Goal: Download file/media

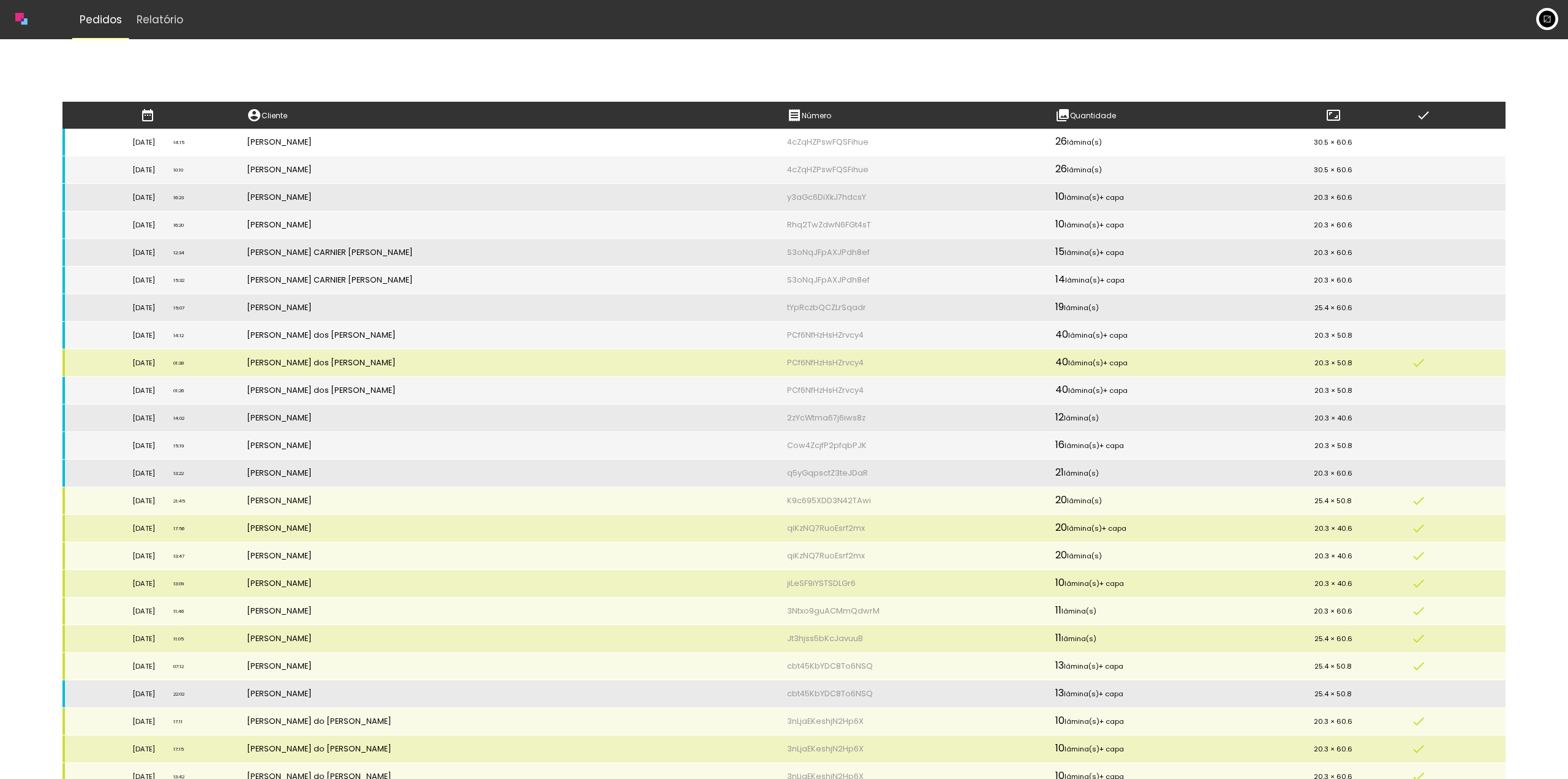
click at [697, 139] on td "[PERSON_NAME]" at bounding box center [507, 142] width 540 height 28
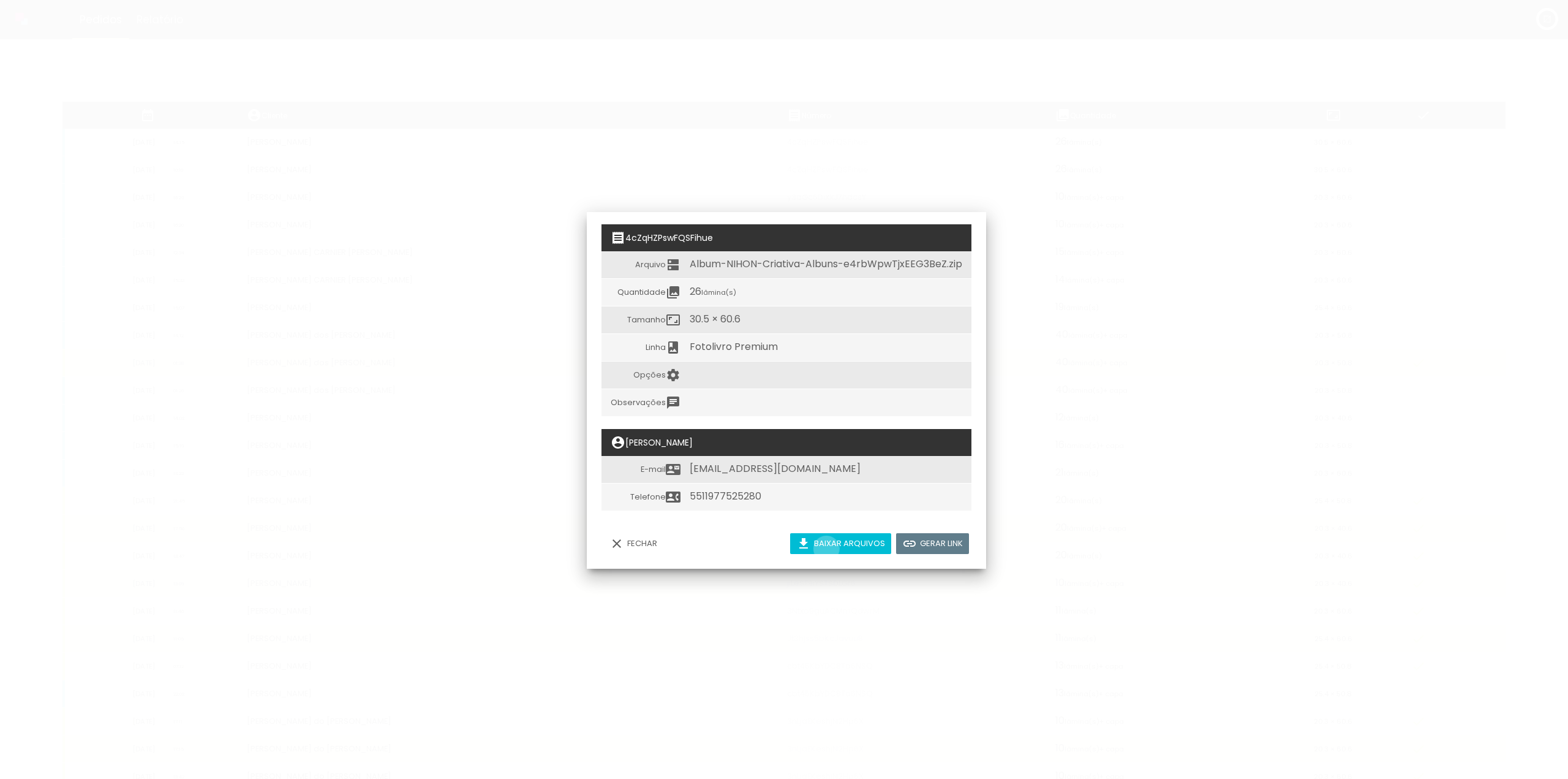
click at [0, 0] on slot "Baixar arquivos" at bounding box center [0, 0] width 0 height 0
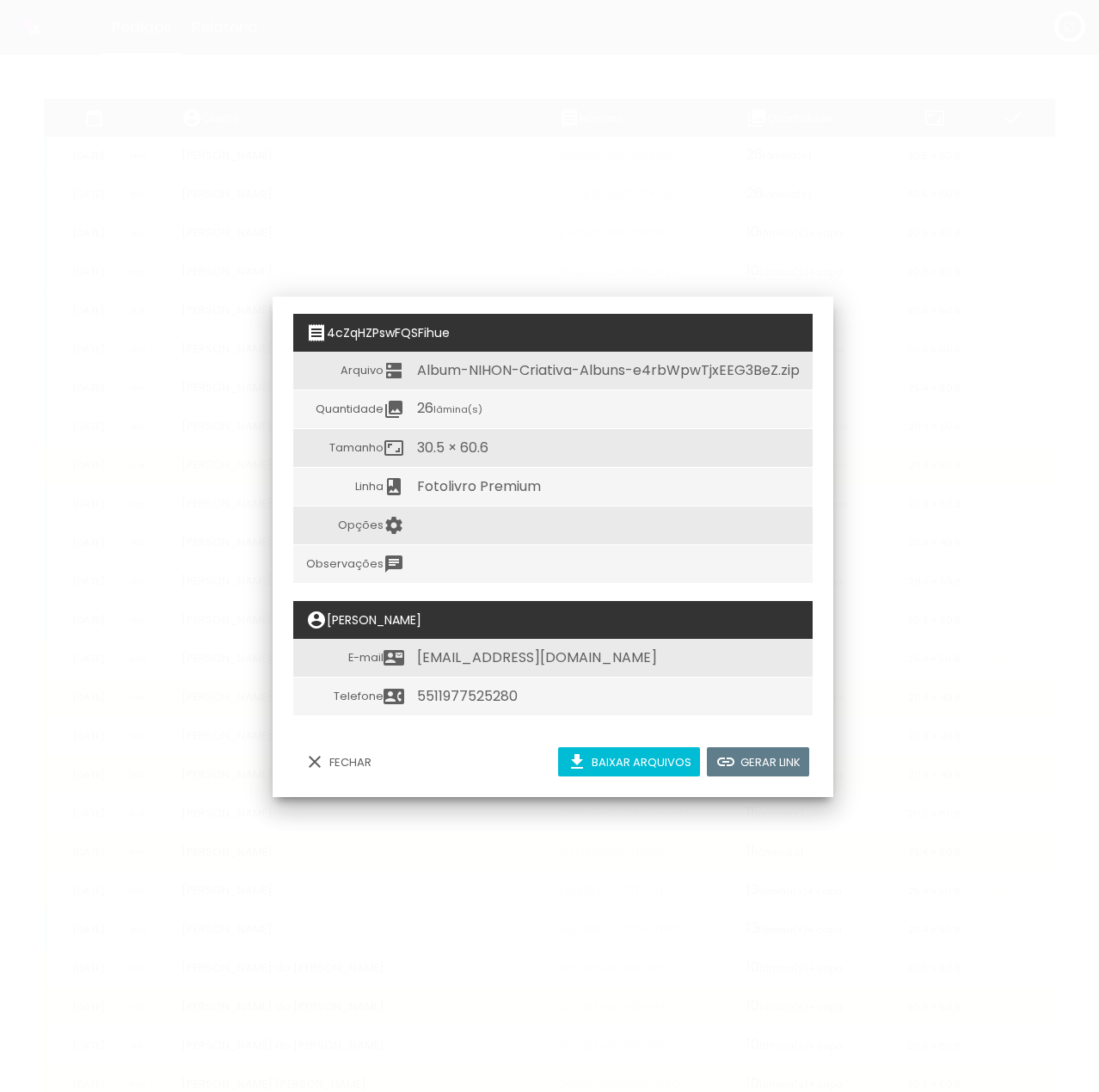
click at [425, 118] on iron-overlay-backdrop at bounding box center [550, 546] width 1099 height 1092
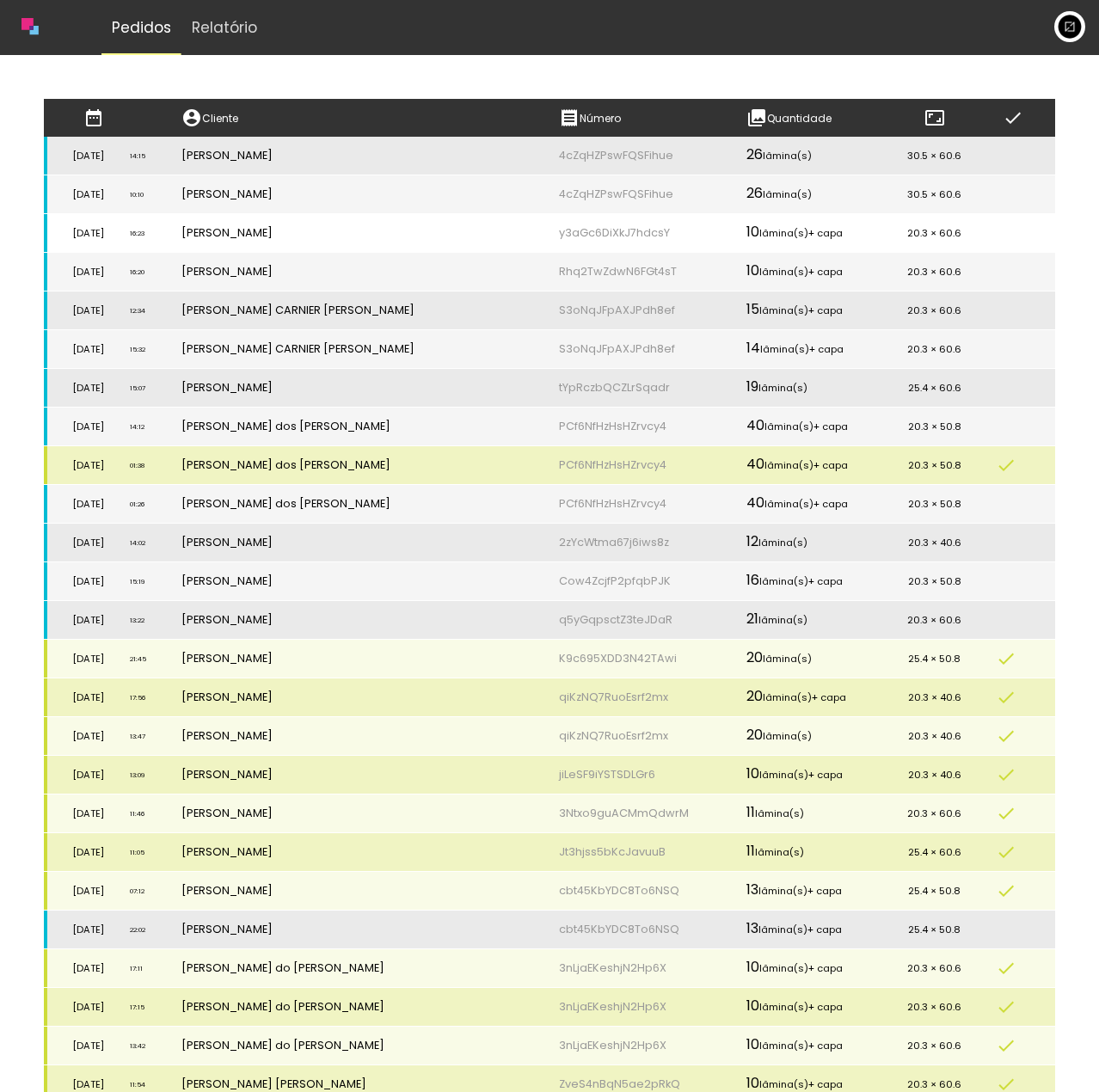
click at [417, 226] on td "[PERSON_NAME]" at bounding box center [358, 233] width 378 height 39
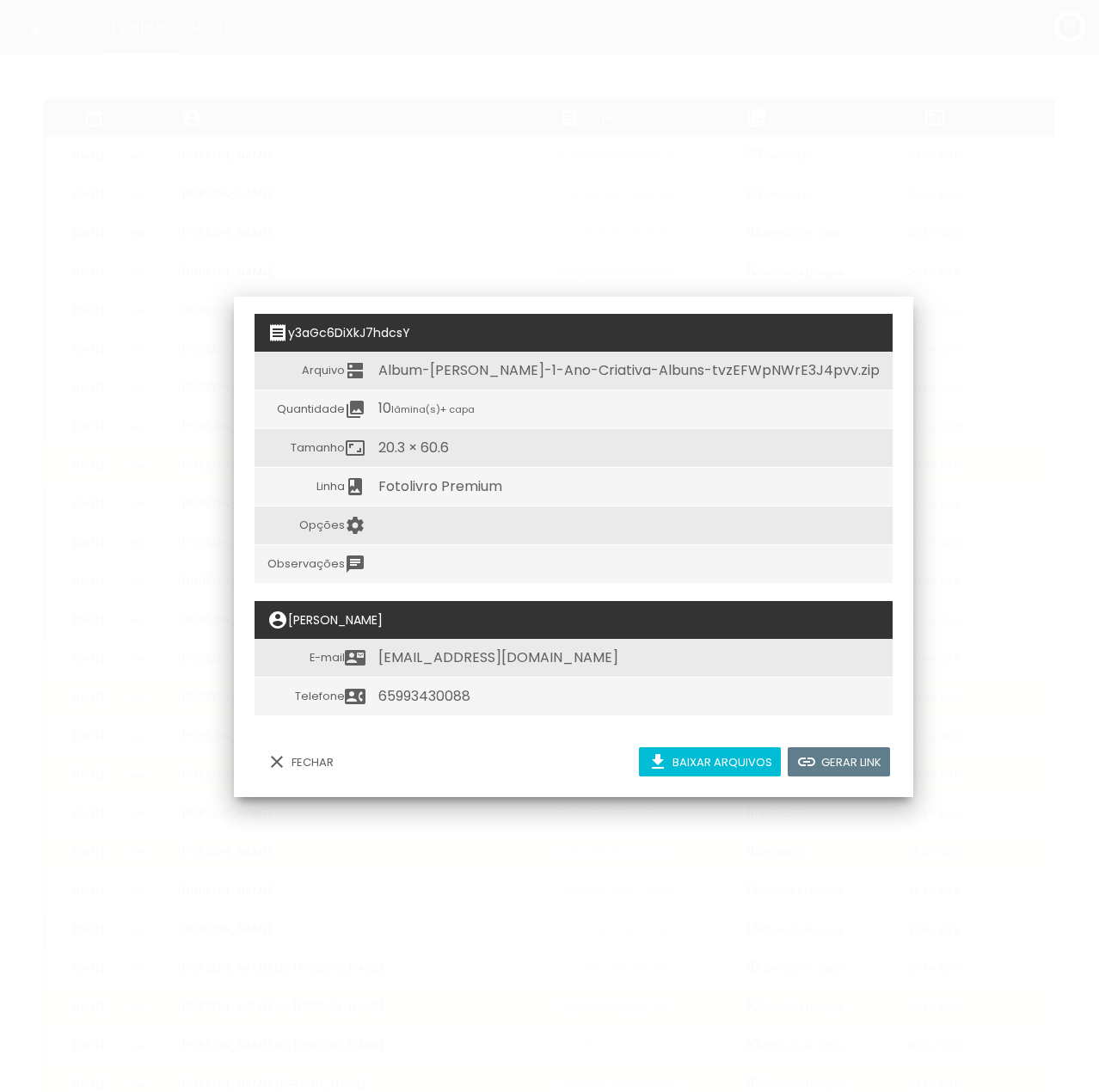
click at [276, 760] on iron-icon at bounding box center [277, 761] width 21 height 21
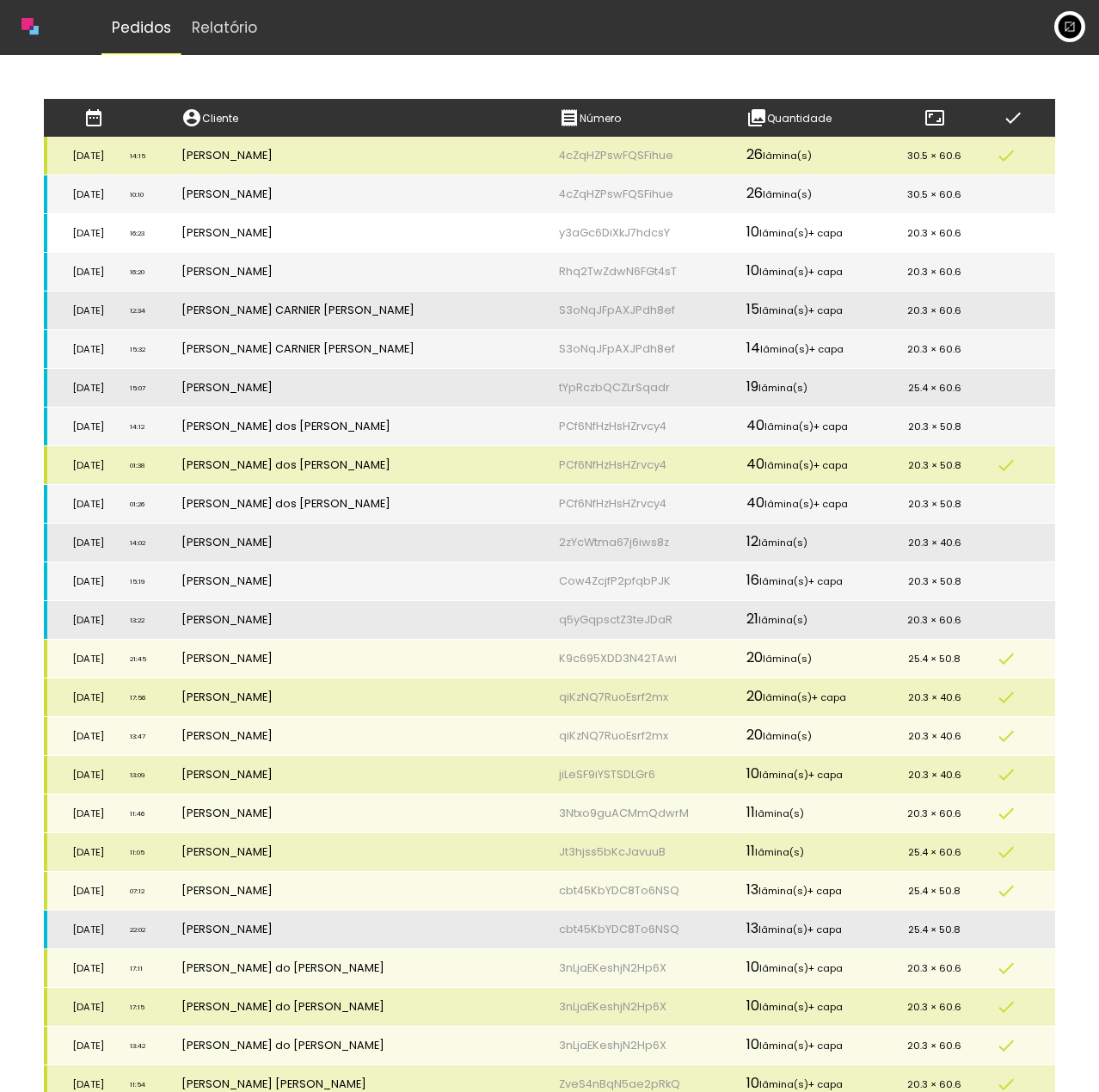
click at [658, 242] on td "y3aGc6DiXkJ7hdcsY" at bounding box center [640, 233] width 188 height 39
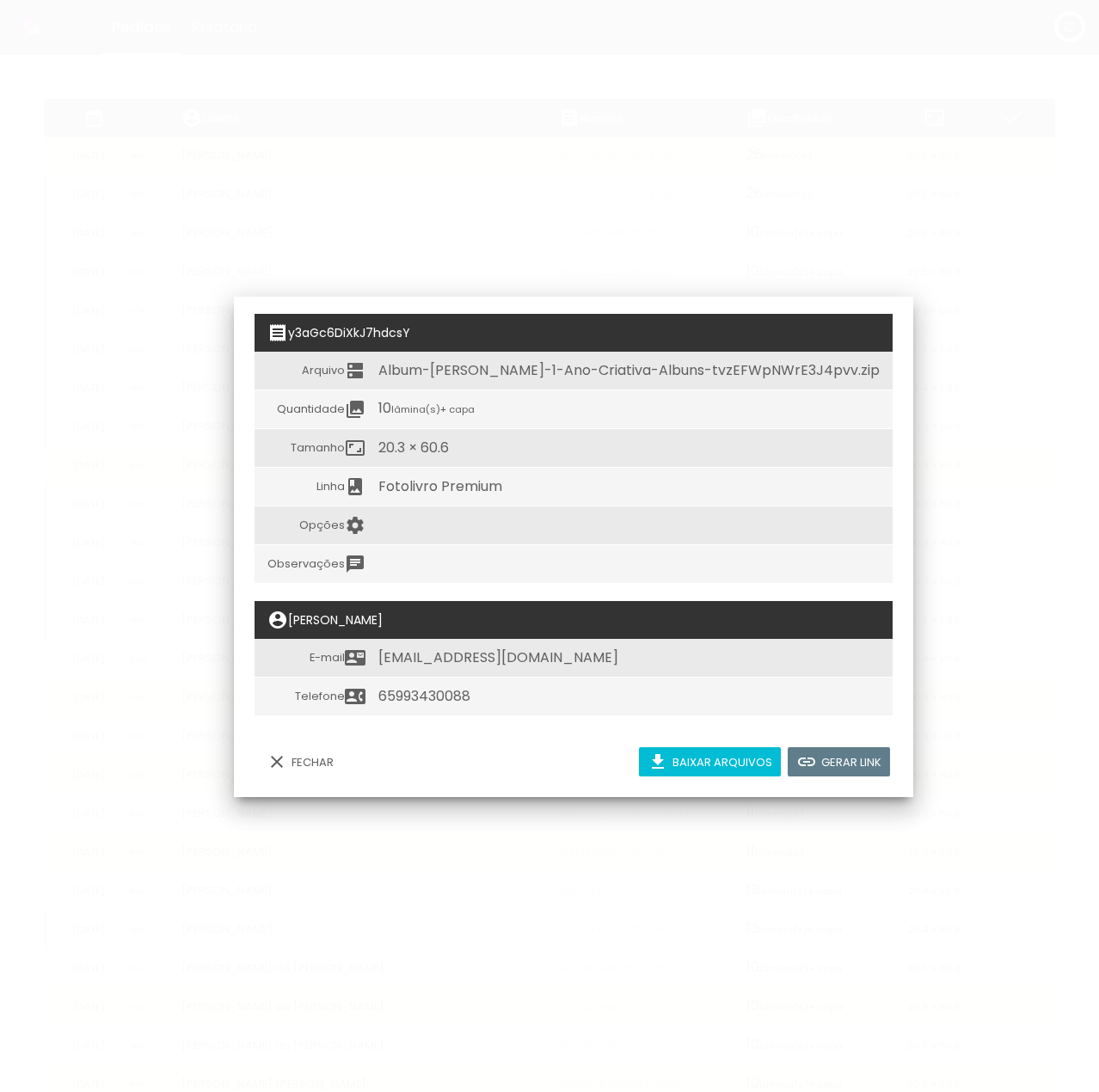
click at [672, 768] on paper-button "Baixar arquivos" at bounding box center [709, 761] width 142 height 29
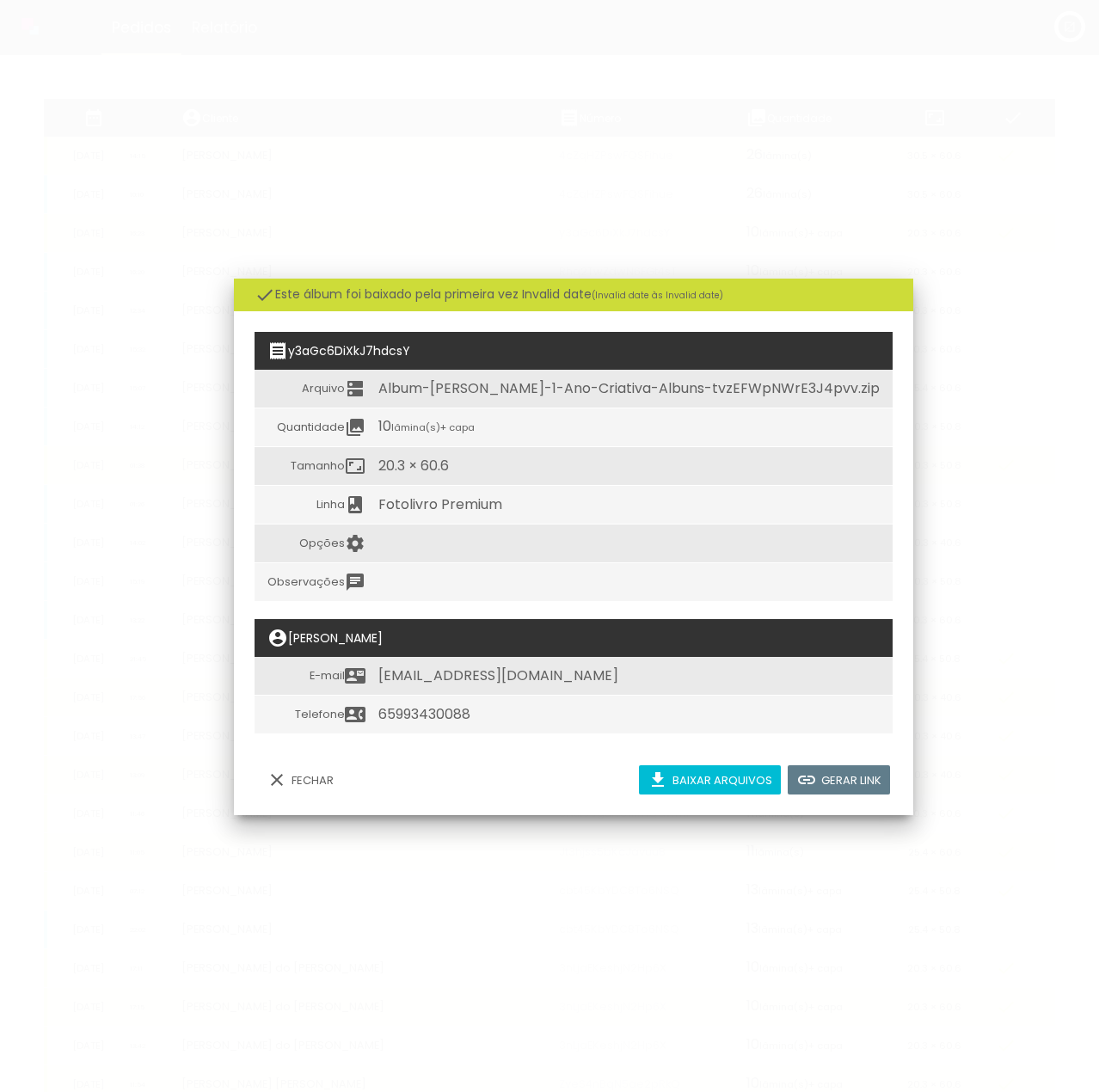
click at [496, 198] on iron-overlay-backdrop at bounding box center [550, 546] width 1099 height 1092
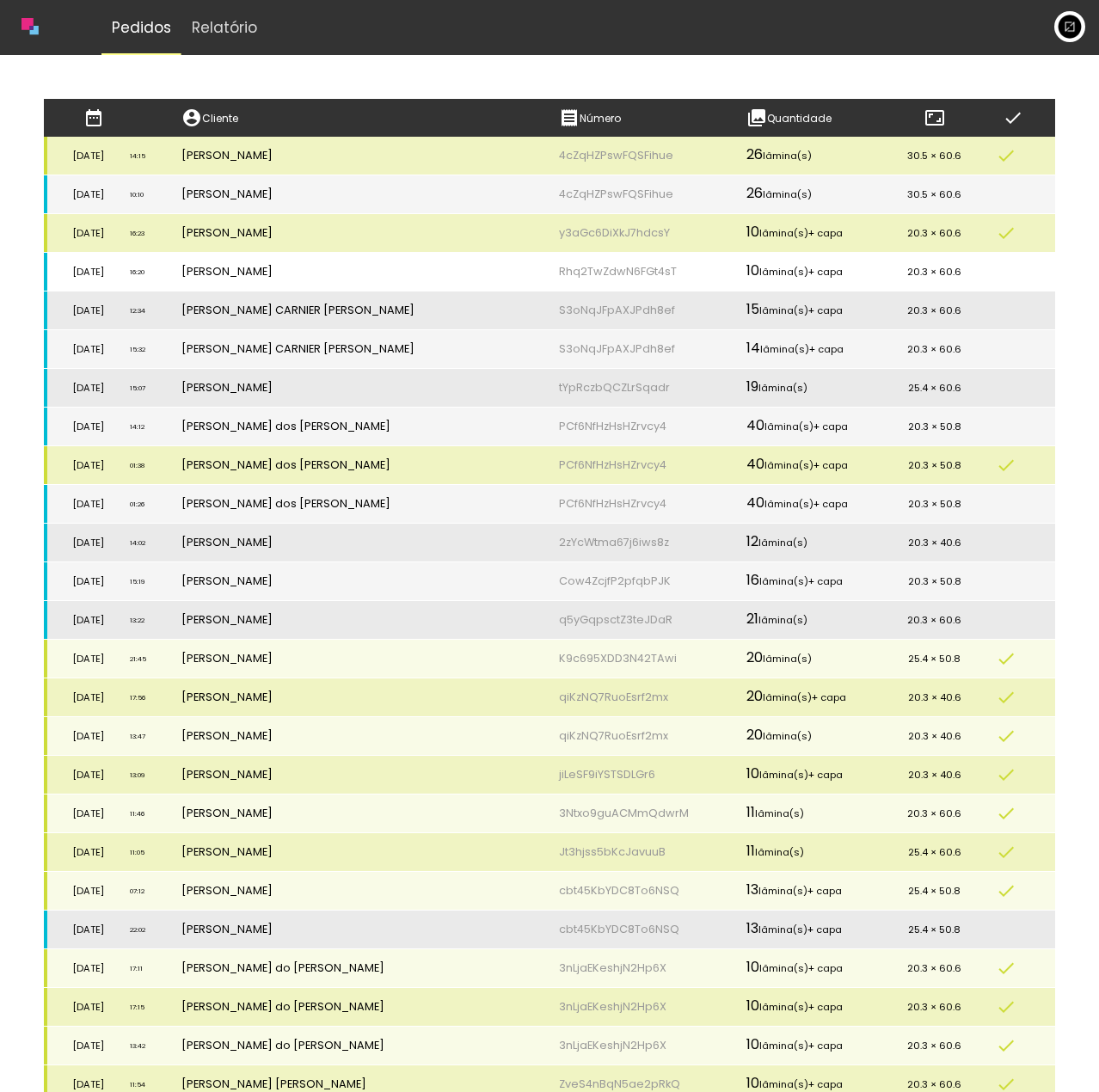
click at [611, 268] on td "Rhq2TwZdwN6FGt4sT" at bounding box center [640, 272] width 188 height 39
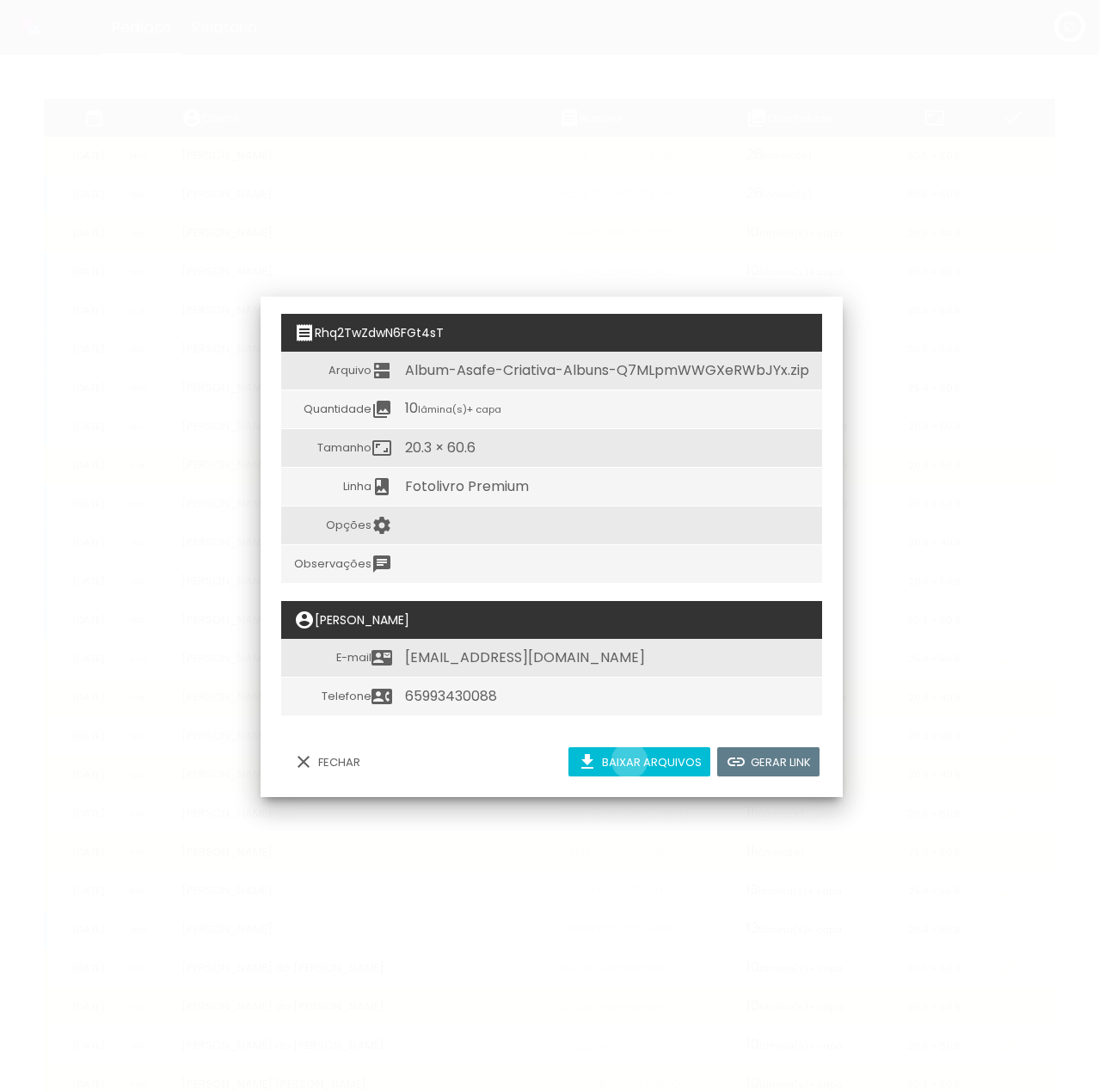
click at [0, 0] on slot "Baixar arquivos" at bounding box center [0, 0] width 0 height 0
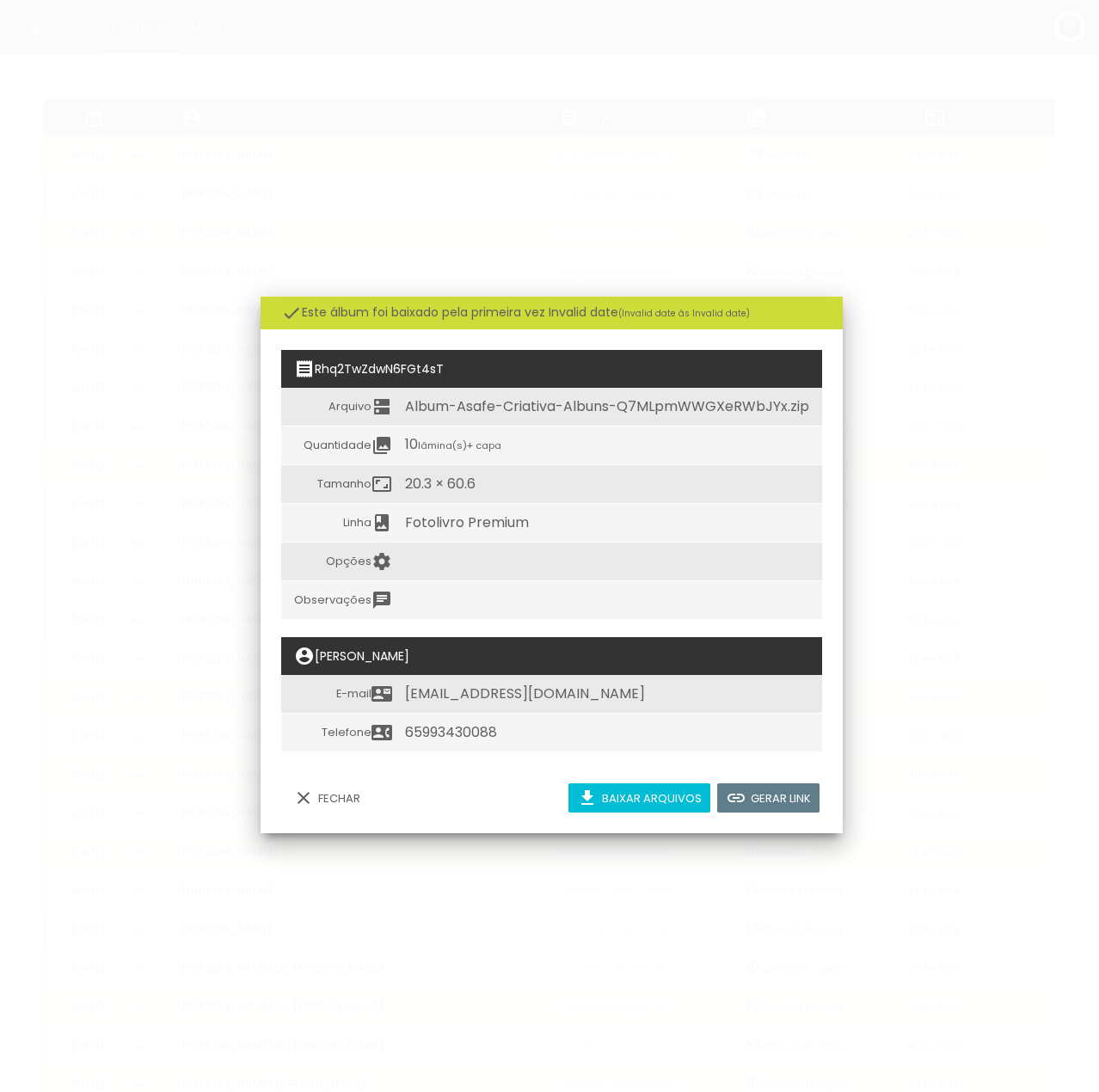
click at [339, 226] on iron-overlay-backdrop at bounding box center [550, 546] width 1099 height 1092
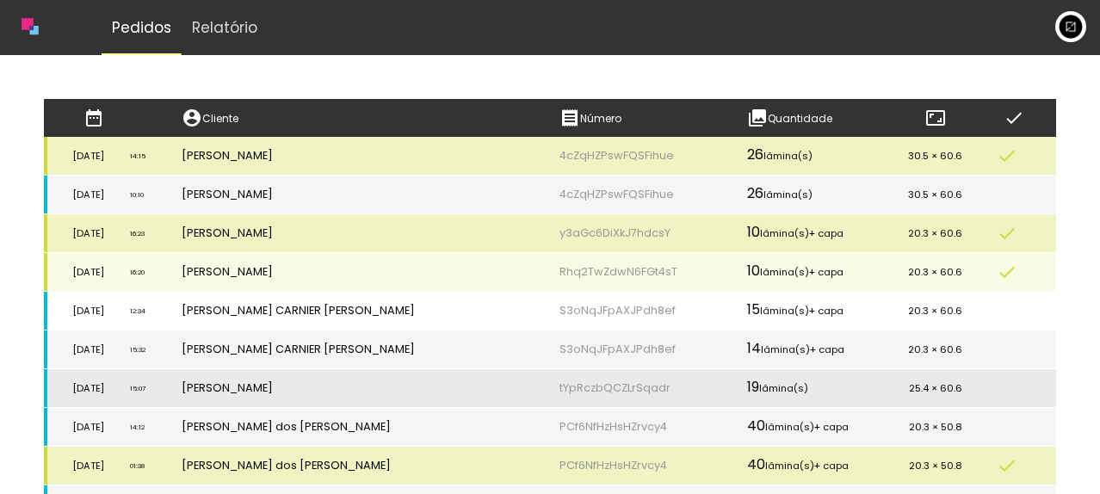
click at [459, 306] on td "[PERSON_NAME] CARNIER [PERSON_NAME]" at bounding box center [358, 311] width 378 height 39
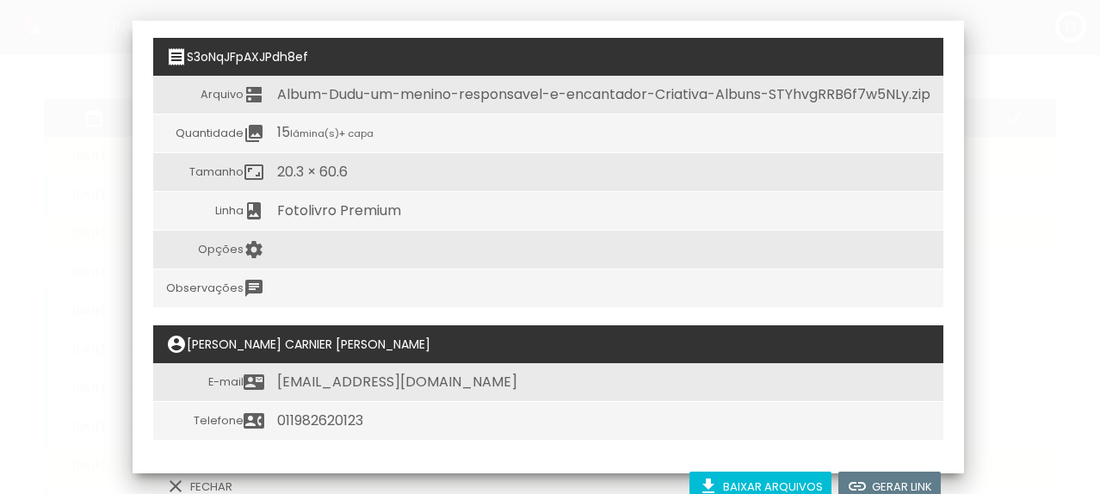
click at [0, 0] on slot "Baixar arquivos" at bounding box center [0, 0] width 0 height 0
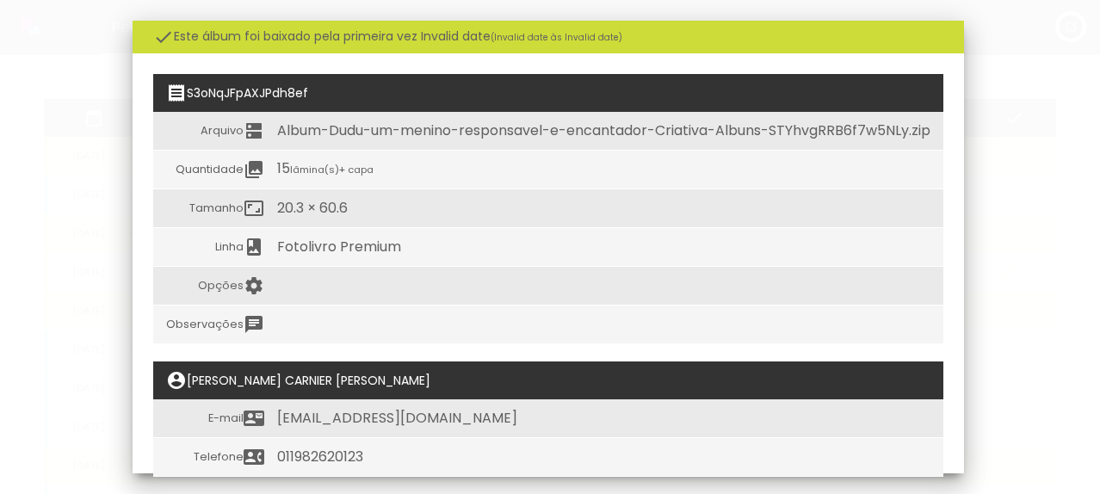
click at [126, 163] on iron-overlay-backdrop at bounding box center [550, 247] width 1100 height 494
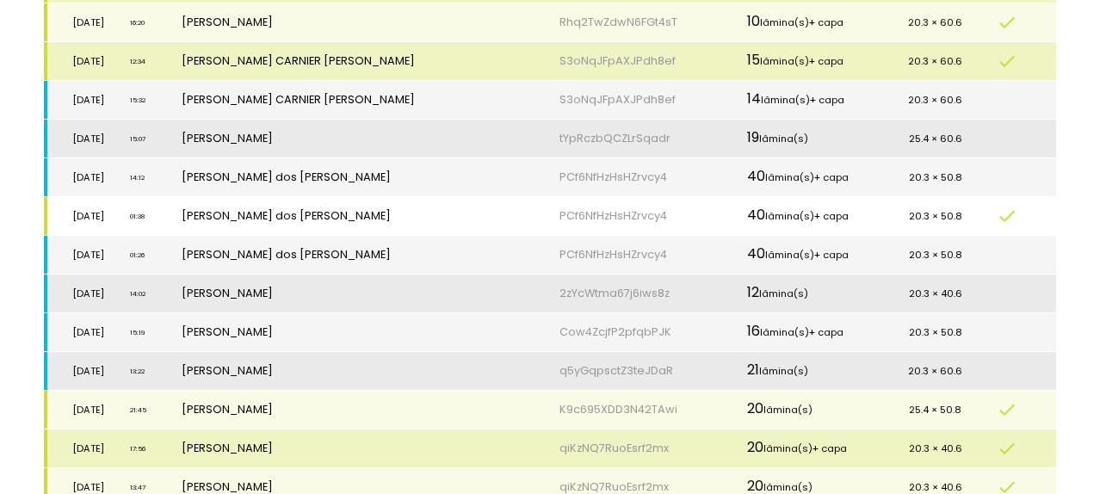
scroll to position [258, 0]
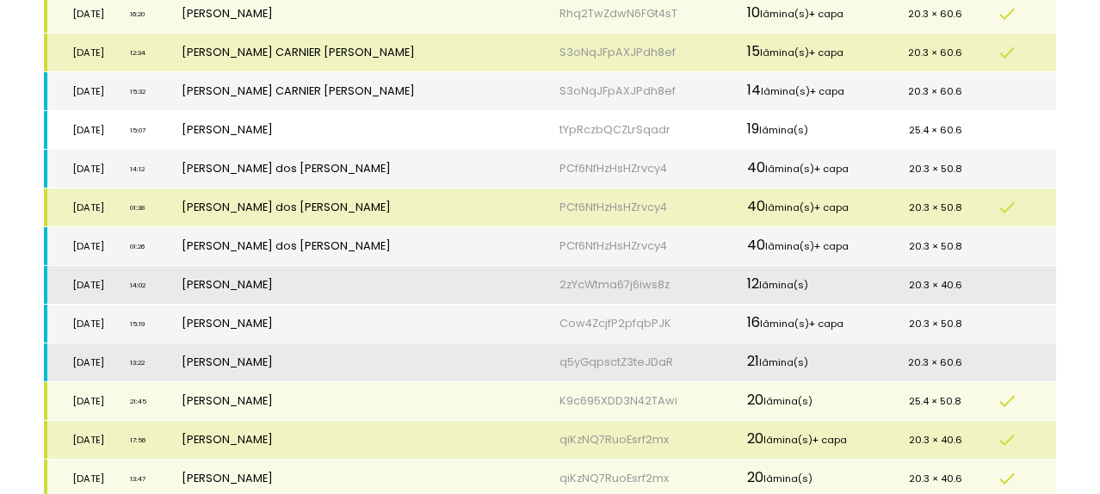
click at [346, 133] on td "[PERSON_NAME]" at bounding box center [358, 130] width 378 height 39
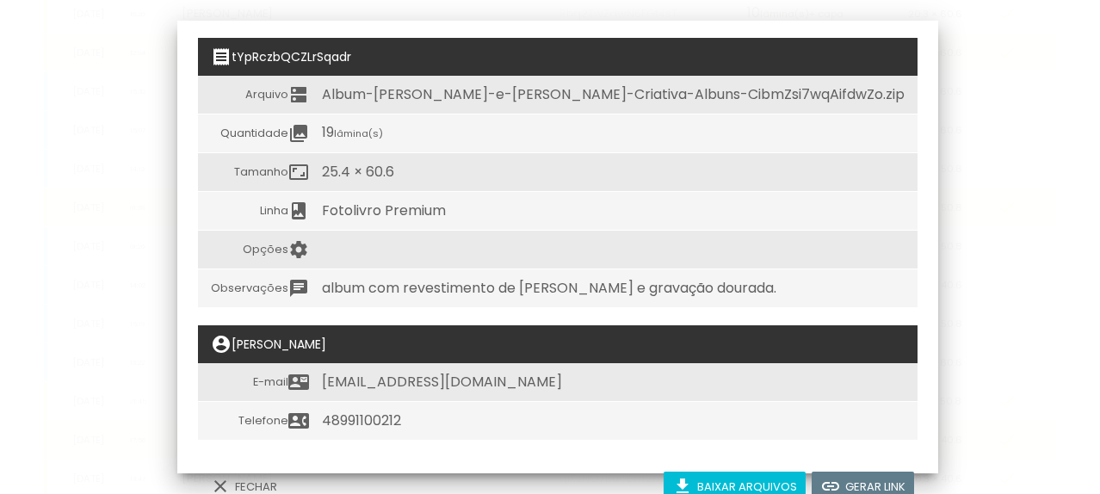
click at [0, 0] on slot "Baixar arquivos" at bounding box center [0, 0] width 0 height 0
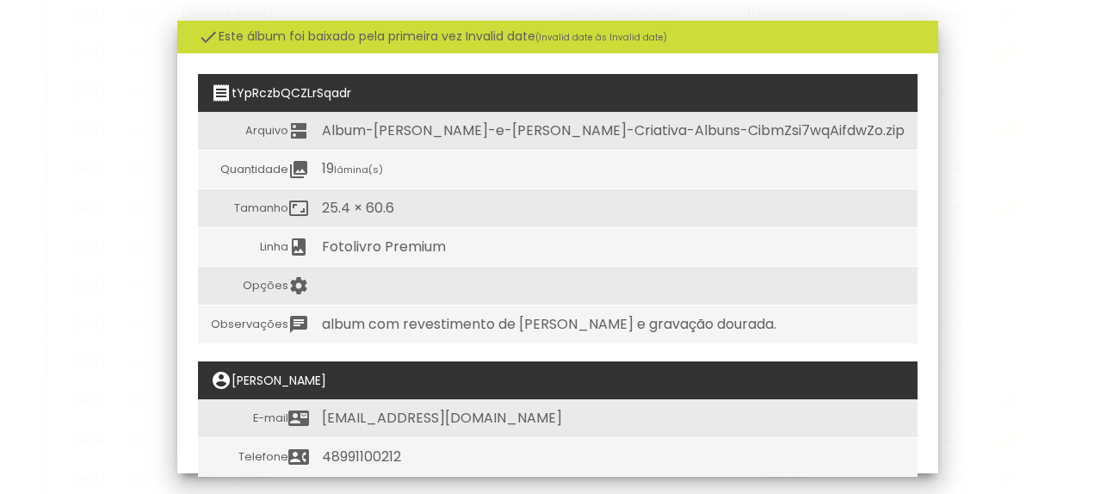
click at [86, 132] on iron-overlay-backdrop at bounding box center [550, 247] width 1100 height 494
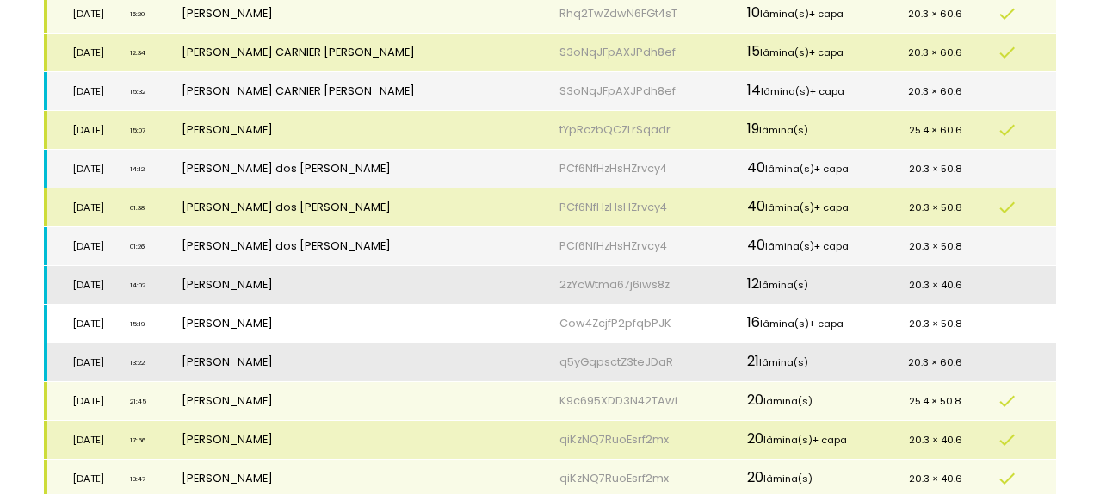
click at [310, 331] on td "[PERSON_NAME]" at bounding box center [358, 324] width 378 height 39
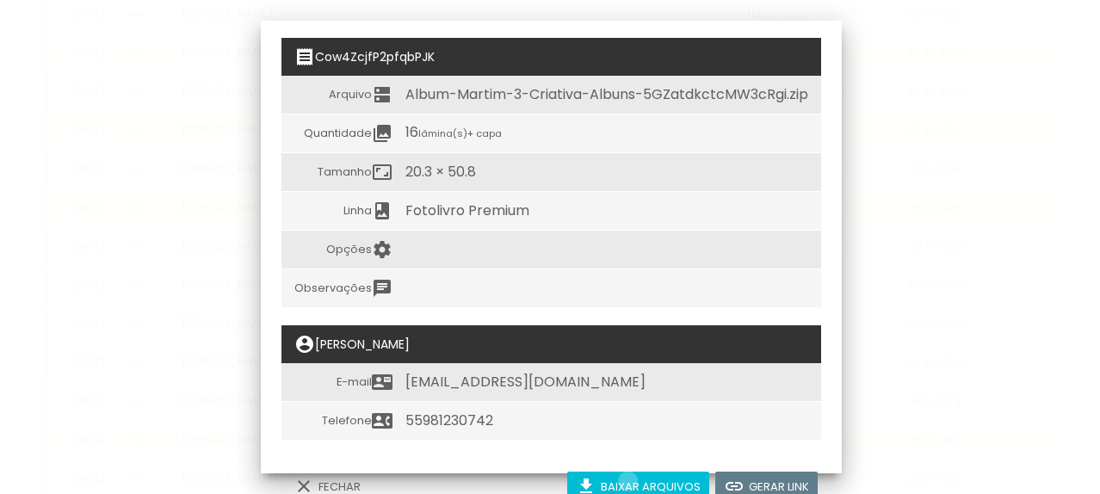
click at [0, 0] on slot "Baixar arquivos" at bounding box center [0, 0] width 0 height 0
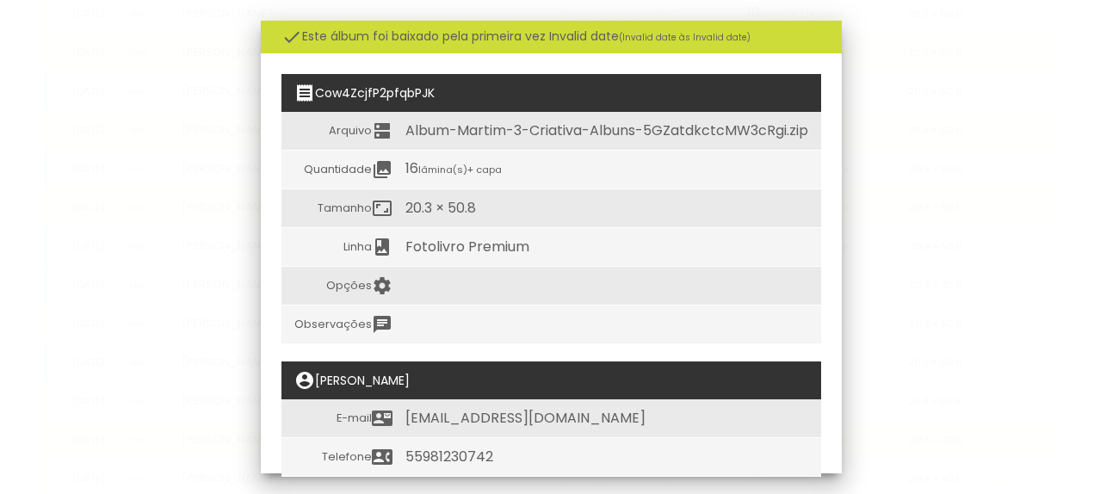
click at [129, 364] on iron-overlay-backdrop at bounding box center [550, 247] width 1100 height 494
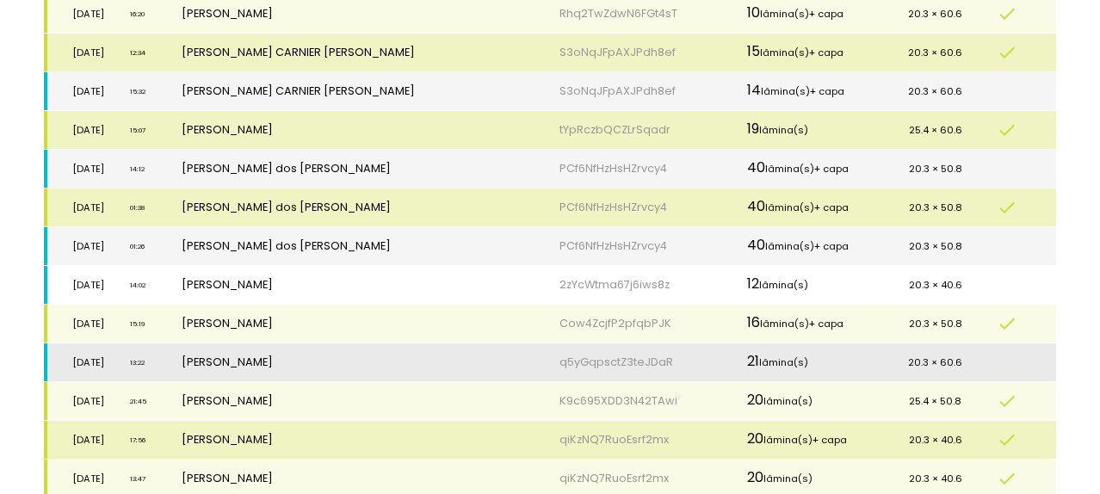
click at [339, 281] on td "[PERSON_NAME]" at bounding box center [358, 285] width 378 height 39
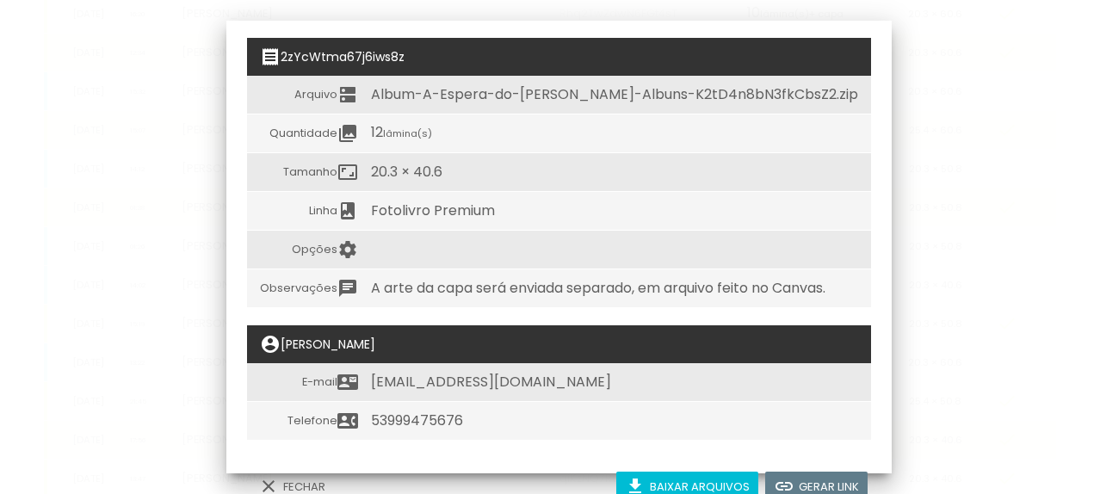
click at [0, 0] on slot "Baixar arquivos" at bounding box center [0, 0] width 0 height 0
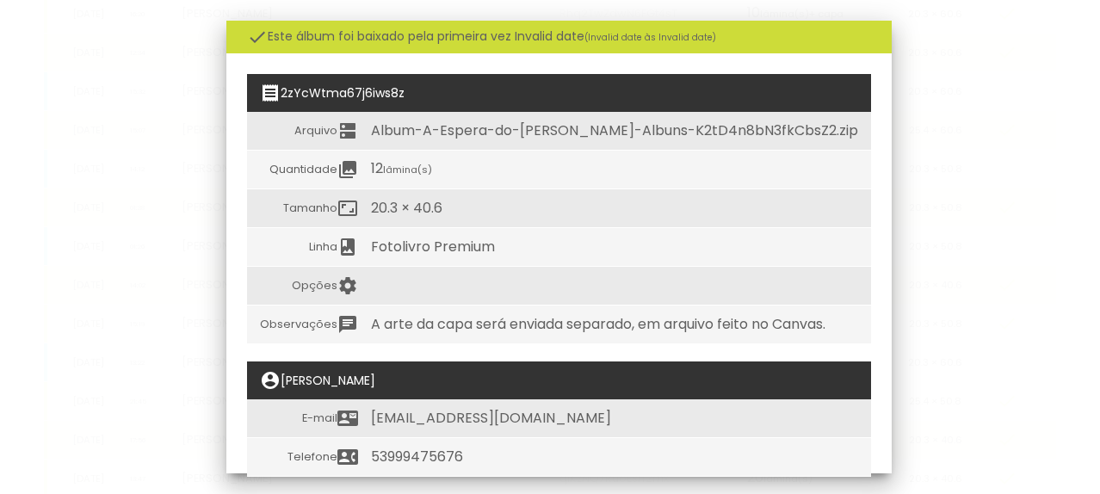
drag, startPoint x: 274, startPoint y: 49, endPoint x: 265, endPoint y: 54, distance: 10.0
click at [274, 49] on div "Este álbum foi baixado pela primeira vez Invalid date (Invalid date às Invalid …" at bounding box center [558, 37] width 665 height 33
click at [171, 66] on iron-overlay-backdrop at bounding box center [550, 247] width 1100 height 494
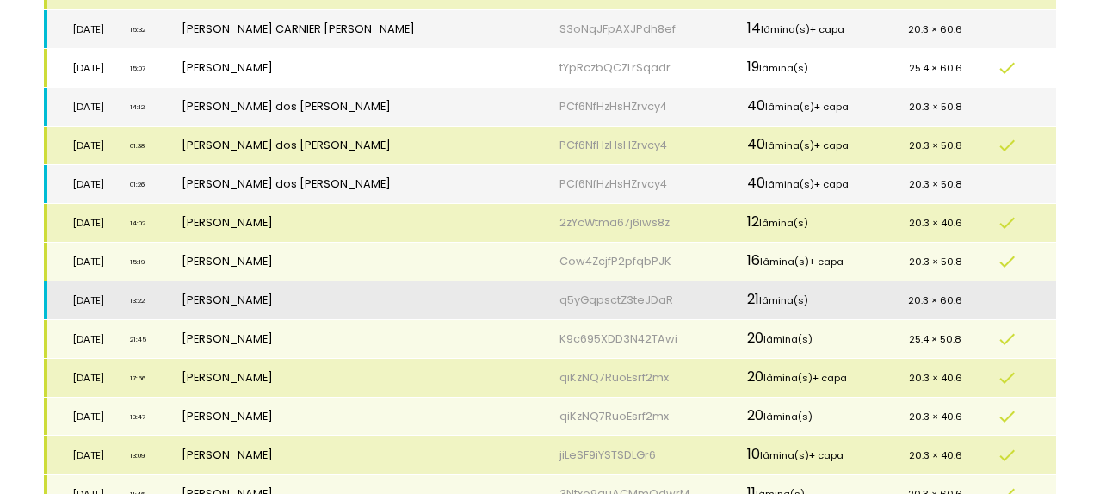
scroll to position [344, 0]
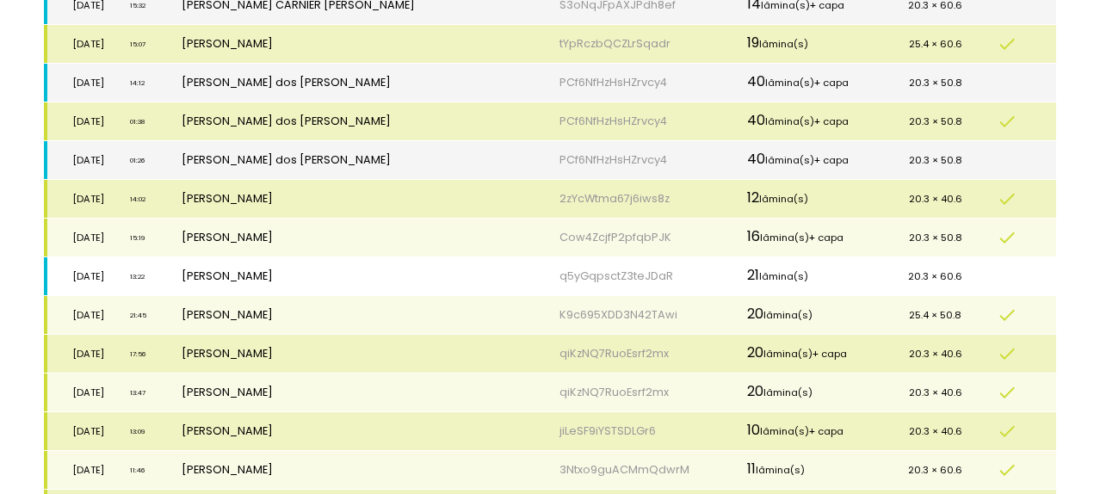
click at [384, 269] on td "[PERSON_NAME]" at bounding box center [358, 276] width 378 height 39
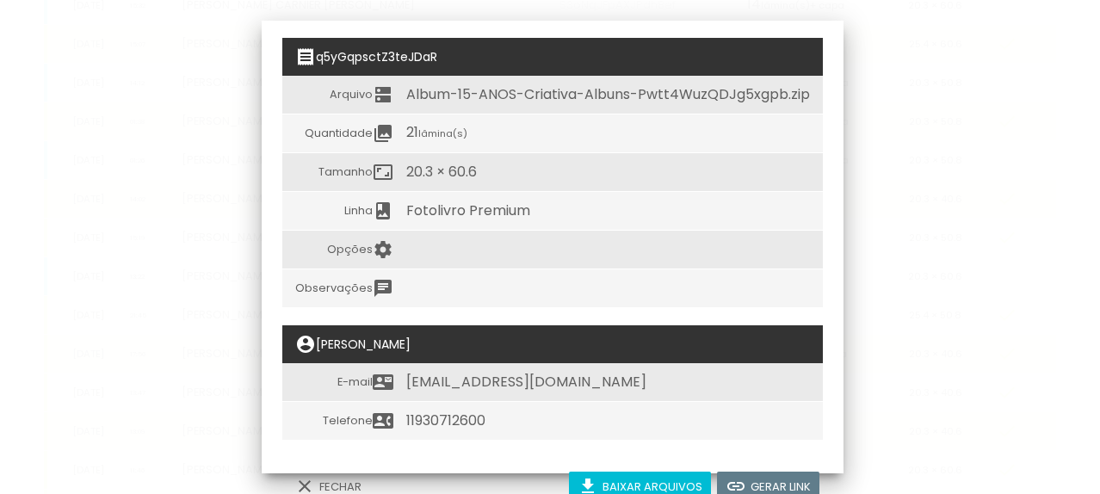
click at [430, 412] on td "11930712600" at bounding box center [607, 421] width 429 height 39
